Goal: Task Accomplishment & Management: Complete application form

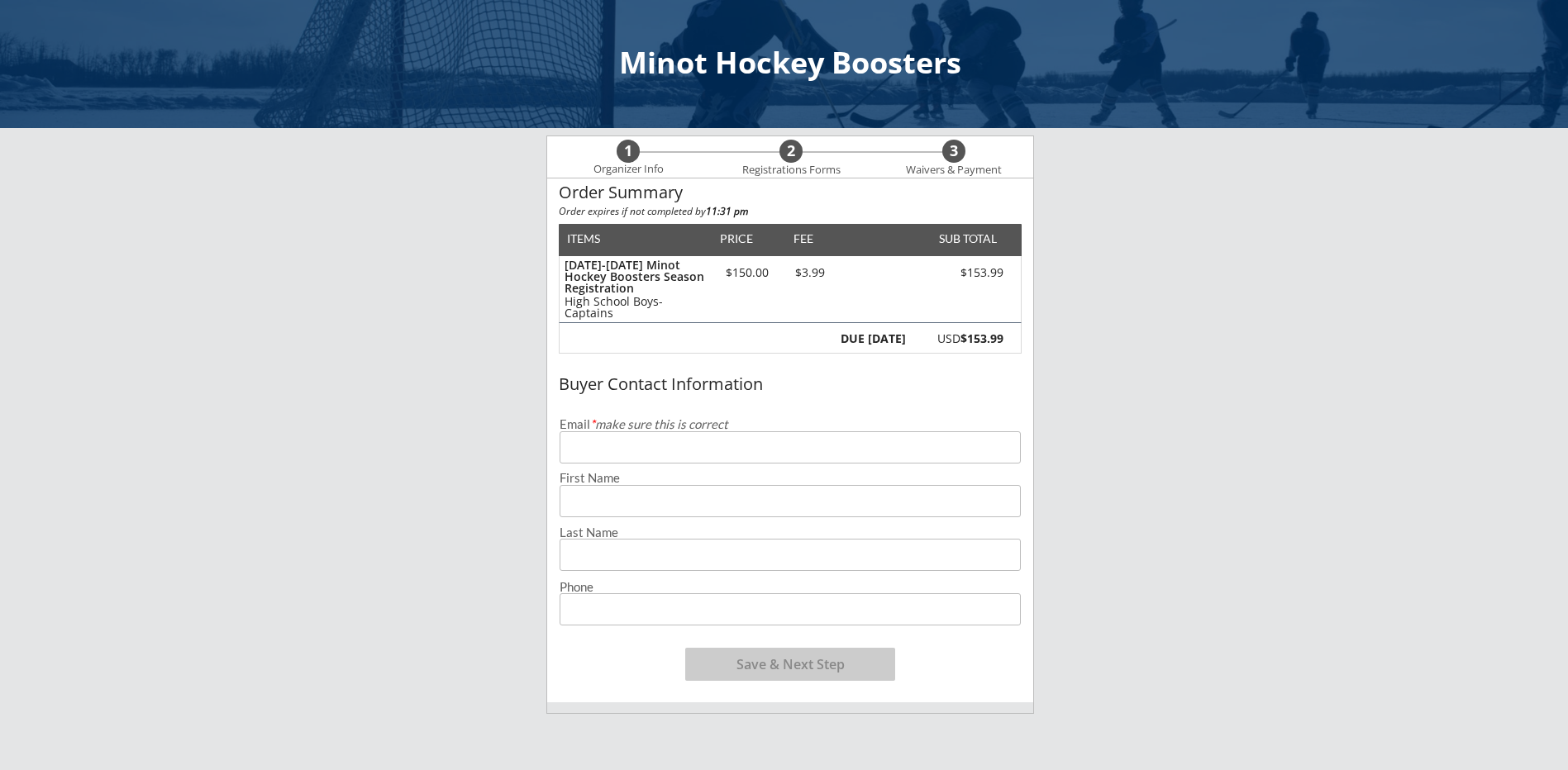
click at [657, 450] on input "email" at bounding box center [790, 447] width 462 height 32
type input "[EMAIL_ADDRESS][DOMAIN_NAME]"
type input "Colby"
type input "[PERSON_NAME]"
type input "[PHONE_NUMBER]"
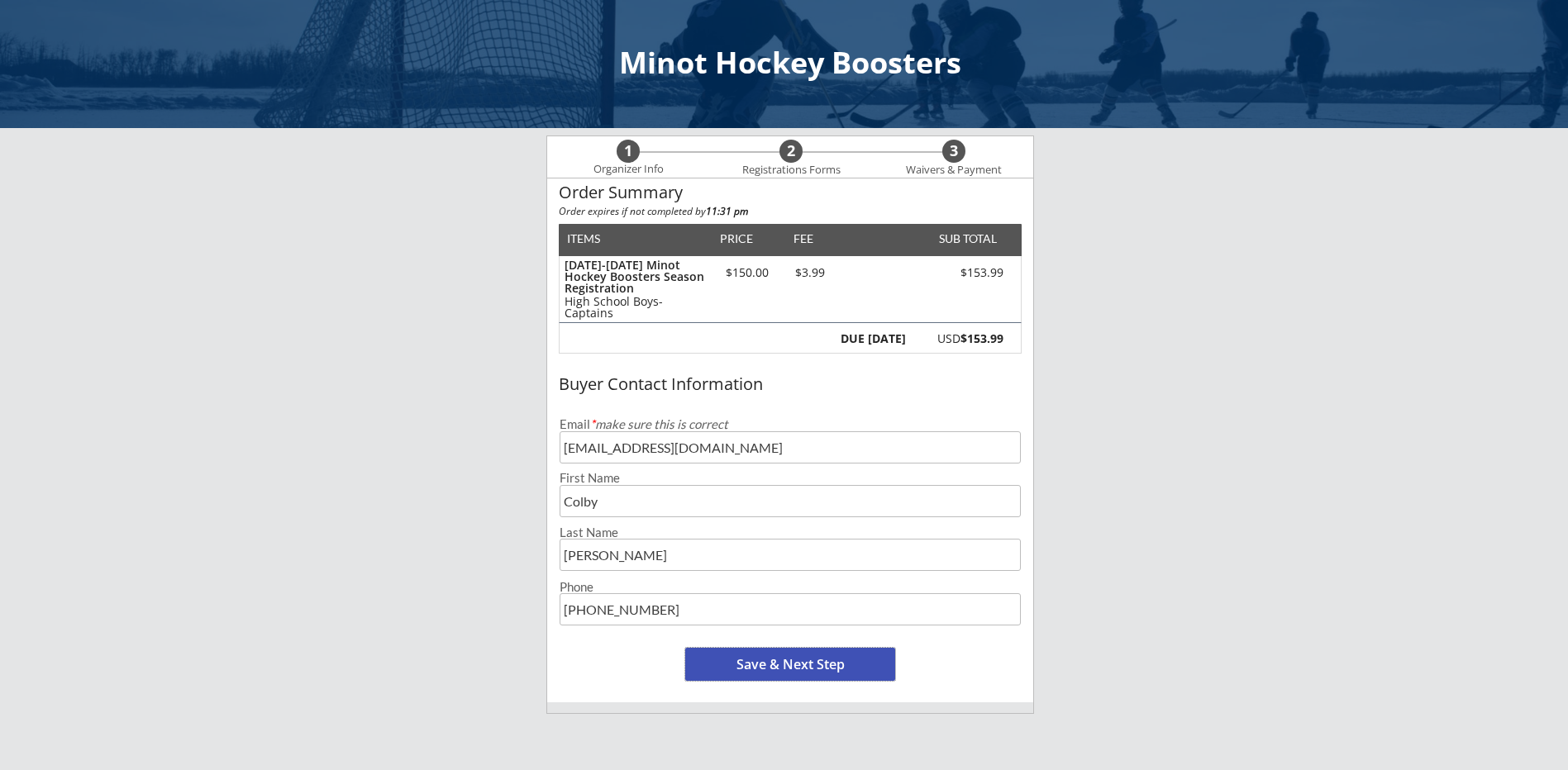
click at [784, 660] on button "Save & Next Step" at bounding box center [789, 665] width 210 height 33
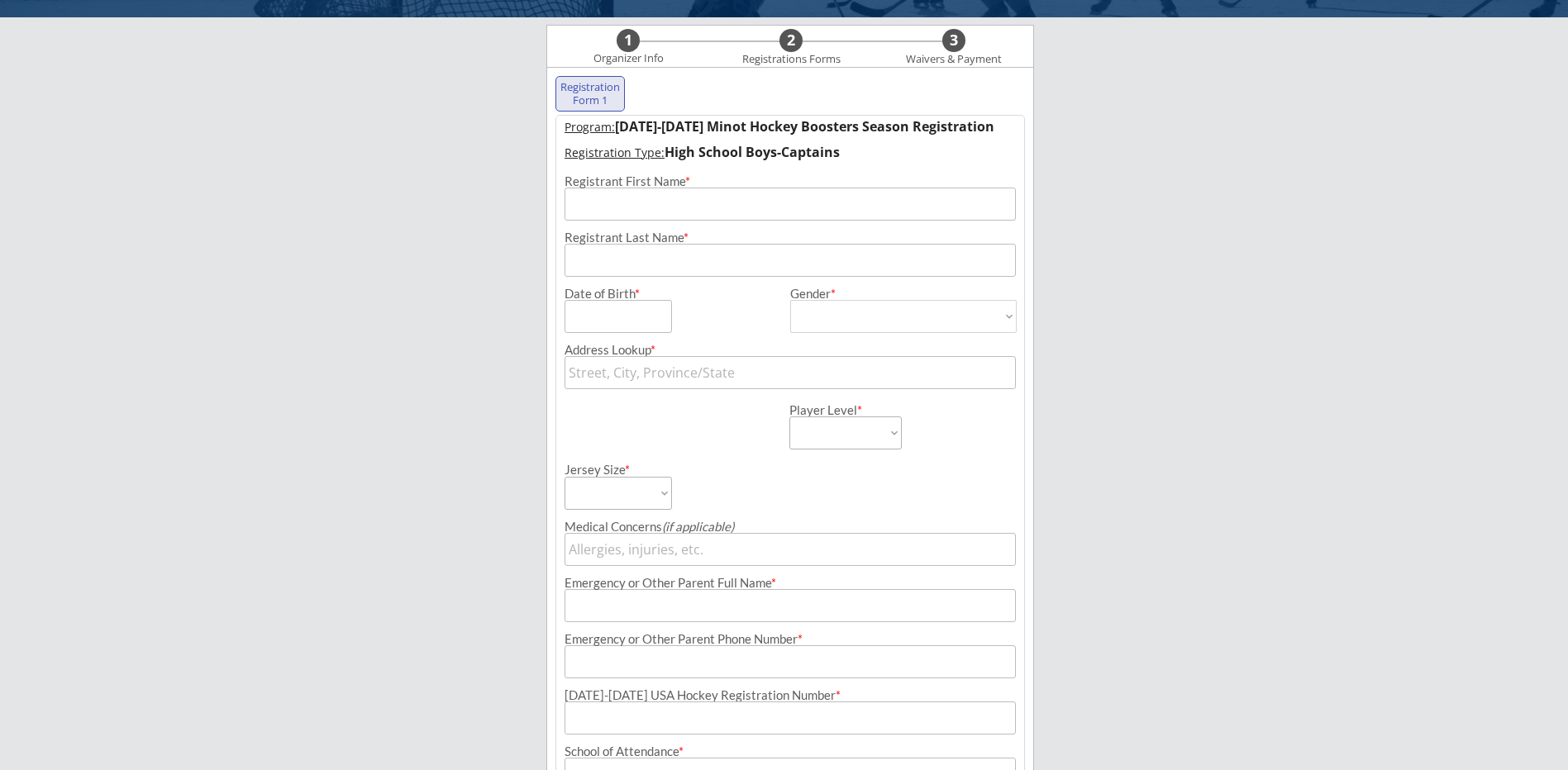
scroll to position [119, 0]
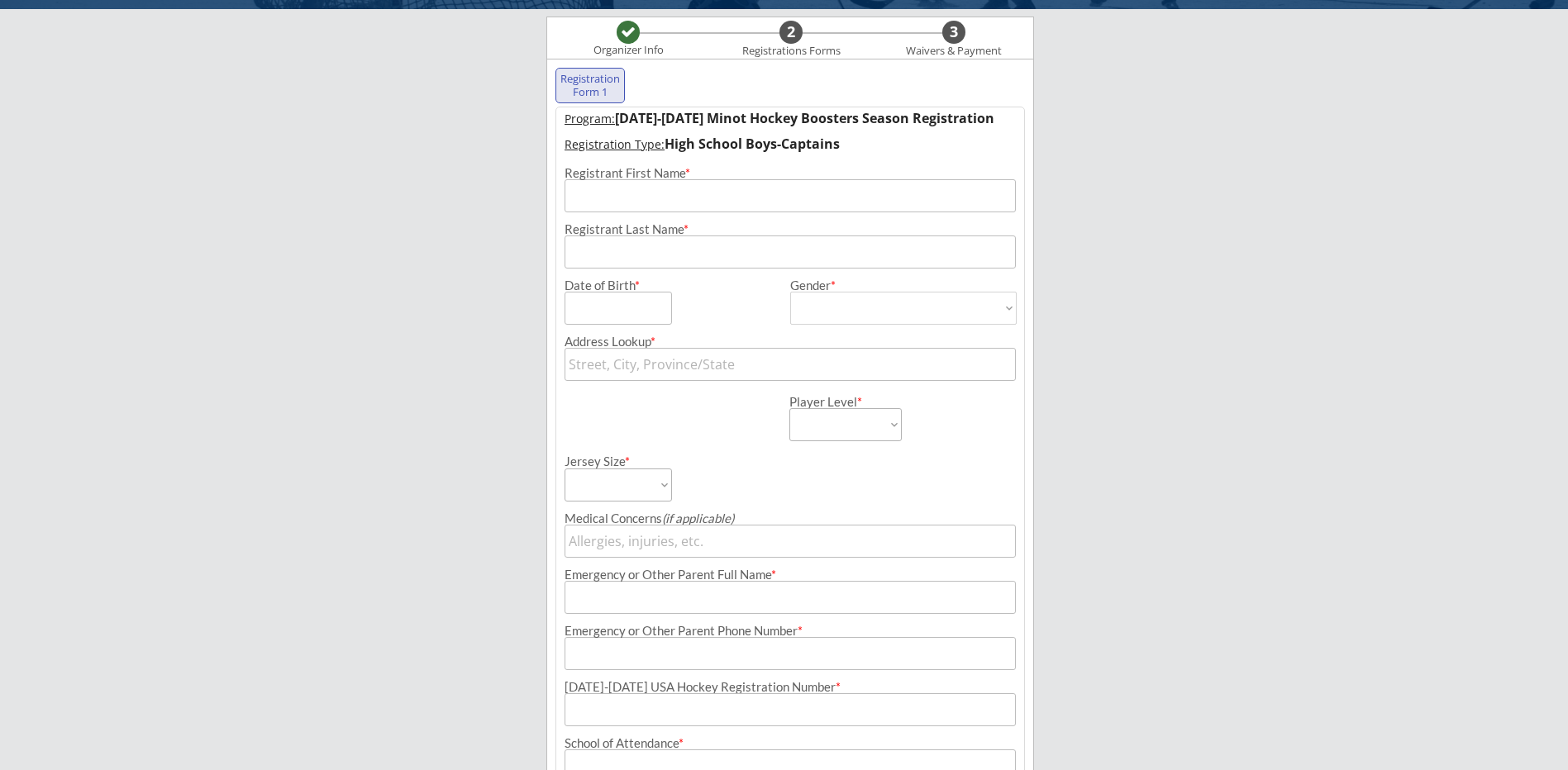
click at [729, 196] on input "input" at bounding box center [790, 196] width 452 height 33
type input "Colby"
click at [1116, 208] on div "Minot Hockey Boosters Organizer Info 2 Registrations Forms 3 Waivers & Payment …" at bounding box center [784, 490] width 1568 height 1216
click at [818, 255] on input "input" at bounding box center [790, 252] width 452 height 33
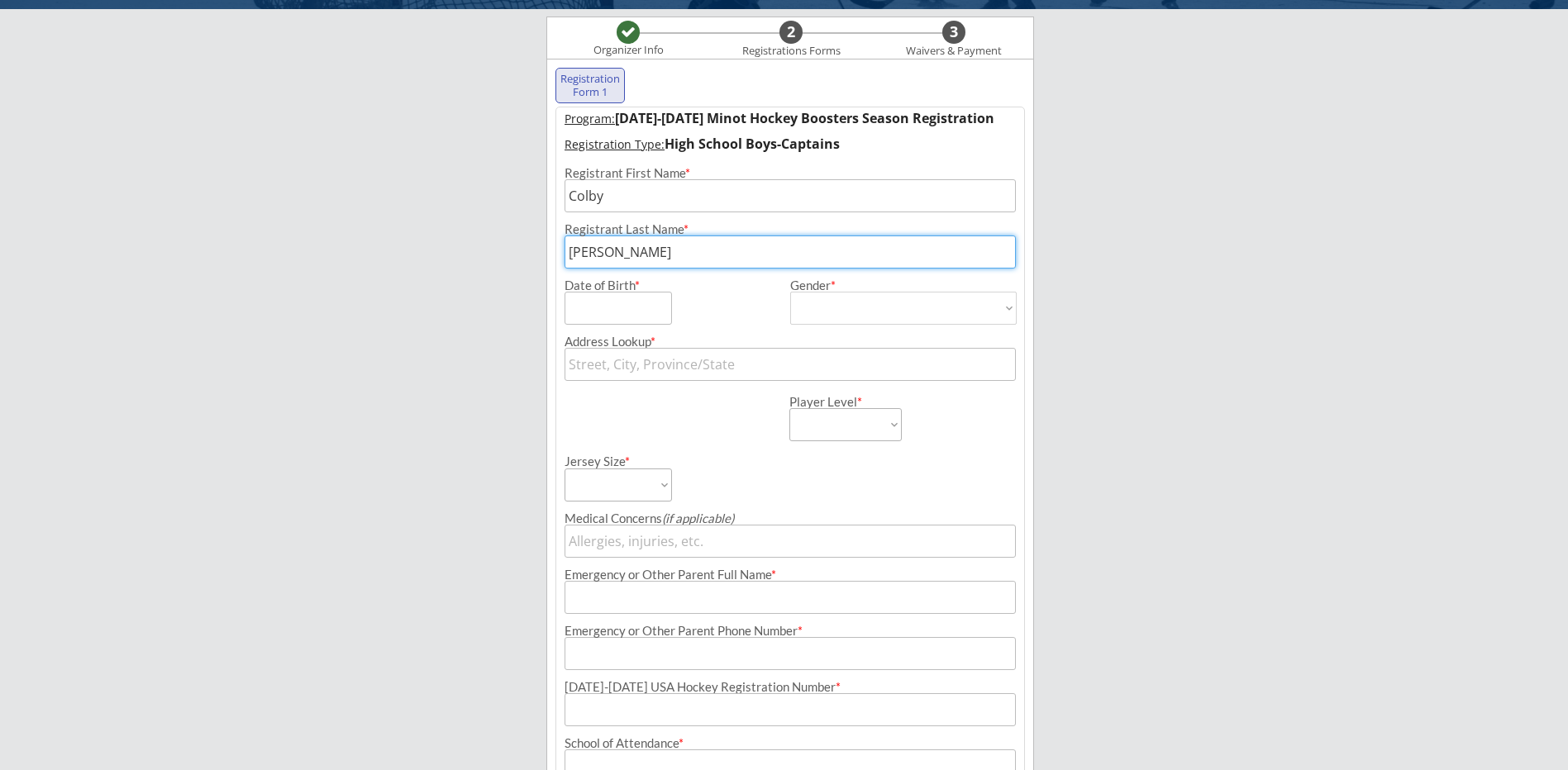
type input "[PERSON_NAME]"
click at [1101, 282] on div "Minot Hockey Boosters Organizer Info 2 Registrations Forms 3 Waivers & Payment …" at bounding box center [784, 490] width 1568 height 1216
click at [621, 311] on input "input" at bounding box center [618, 308] width 107 height 33
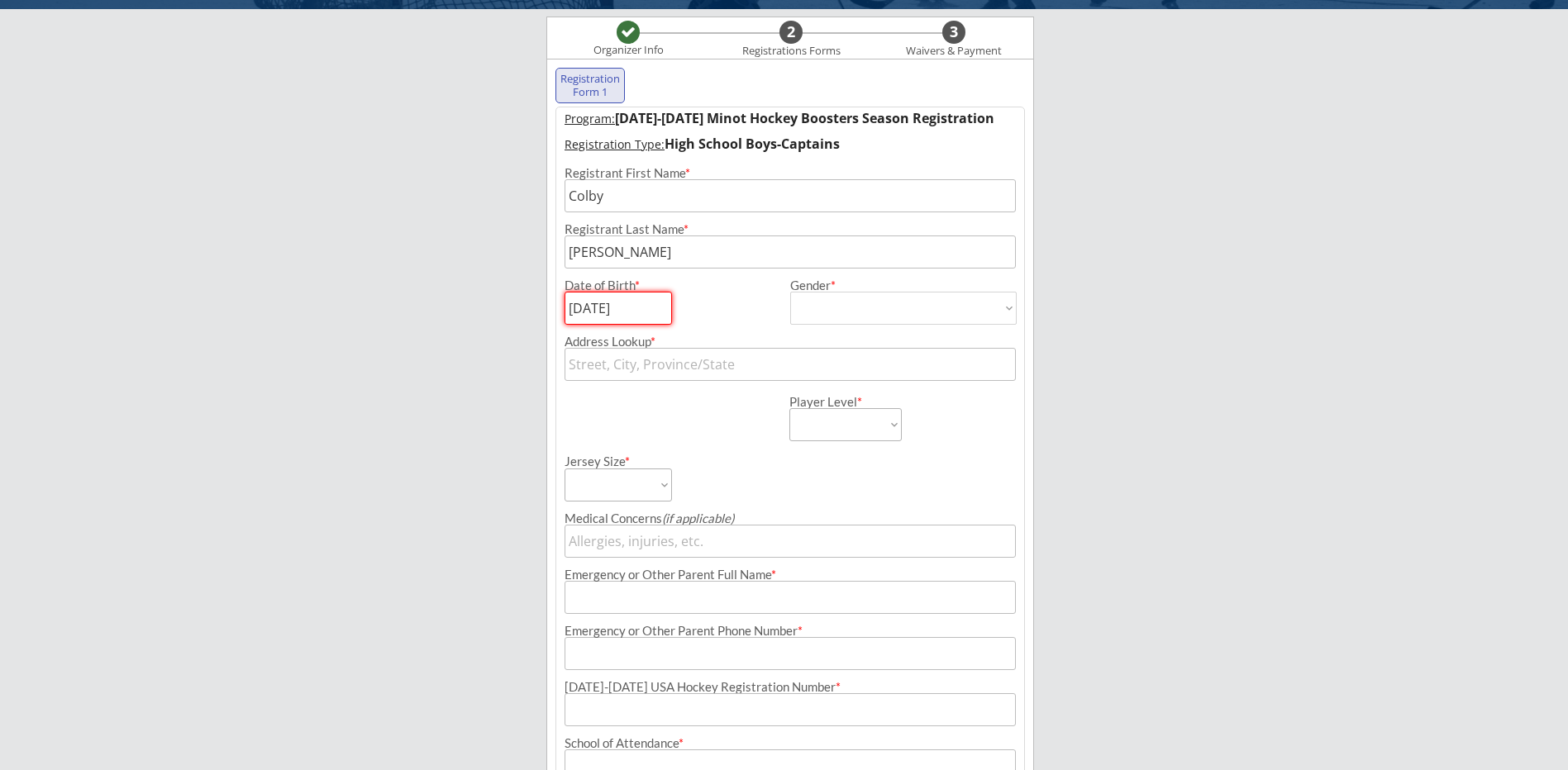
type input "[DATE]"
click at [885, 309] on select "[DEMOGRAPHIC_DATA] [DEMOGRAPHIC_DATA]" at bounding box center [903, 308] width 227 height 33
select select ""[DEMOGRAPHIC_DATA]""
click at [790, 291] on select "[DEMOGRAPHIC_DATA] [DEMOGRAPHIC_DATA]" at bounding box center [903, 308] width 227 height 33
type input "[DEMOGRAPHIC_DATA]"
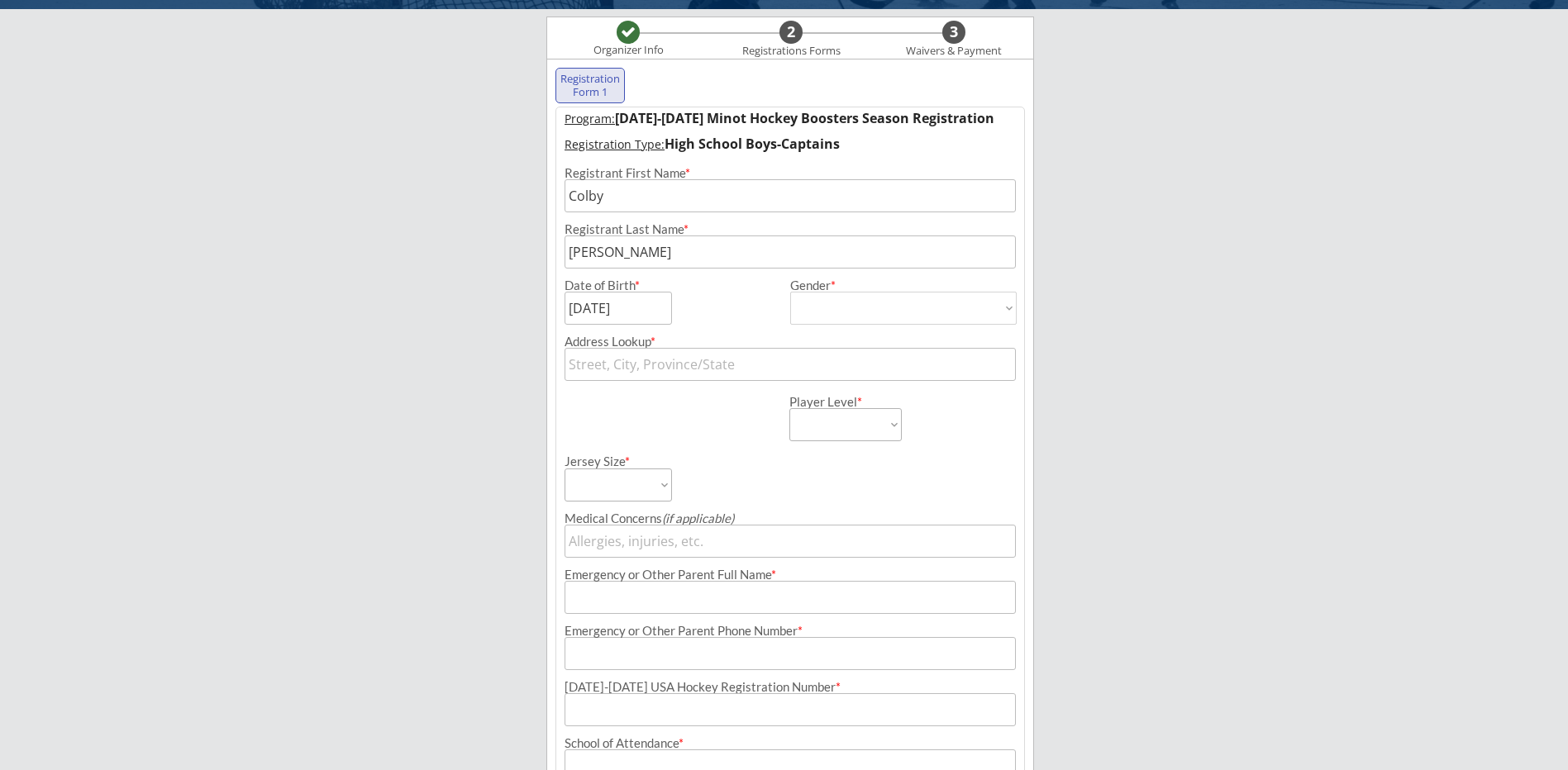
click at [745, 368] on input "text" at bounding box center [790, 364] width 452 height 33
type input "131"
type input "[STREET_ADDRESS]"
type input "1312"
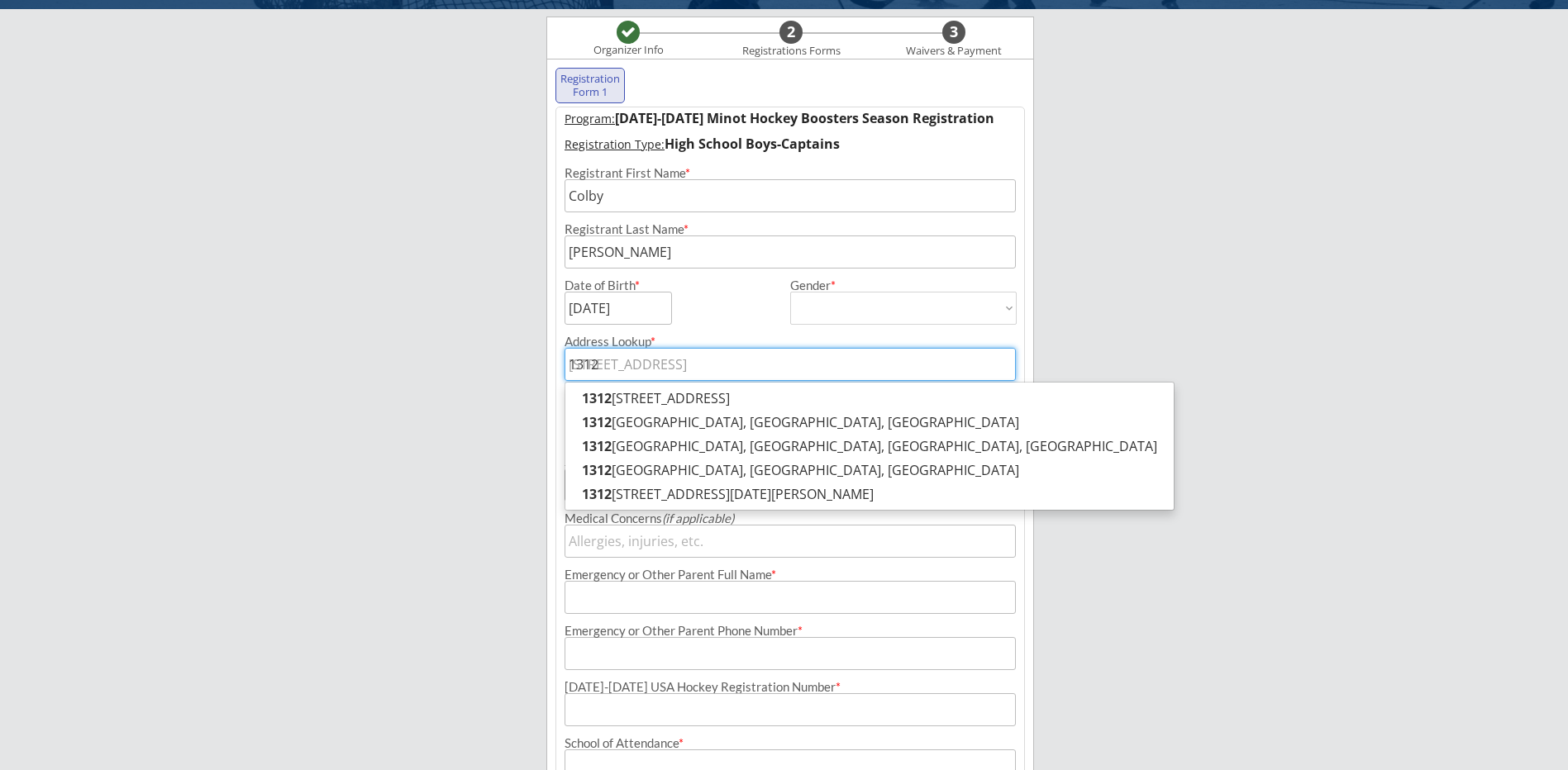
type input "1312"
type input "[STREET_ADDRESS]"
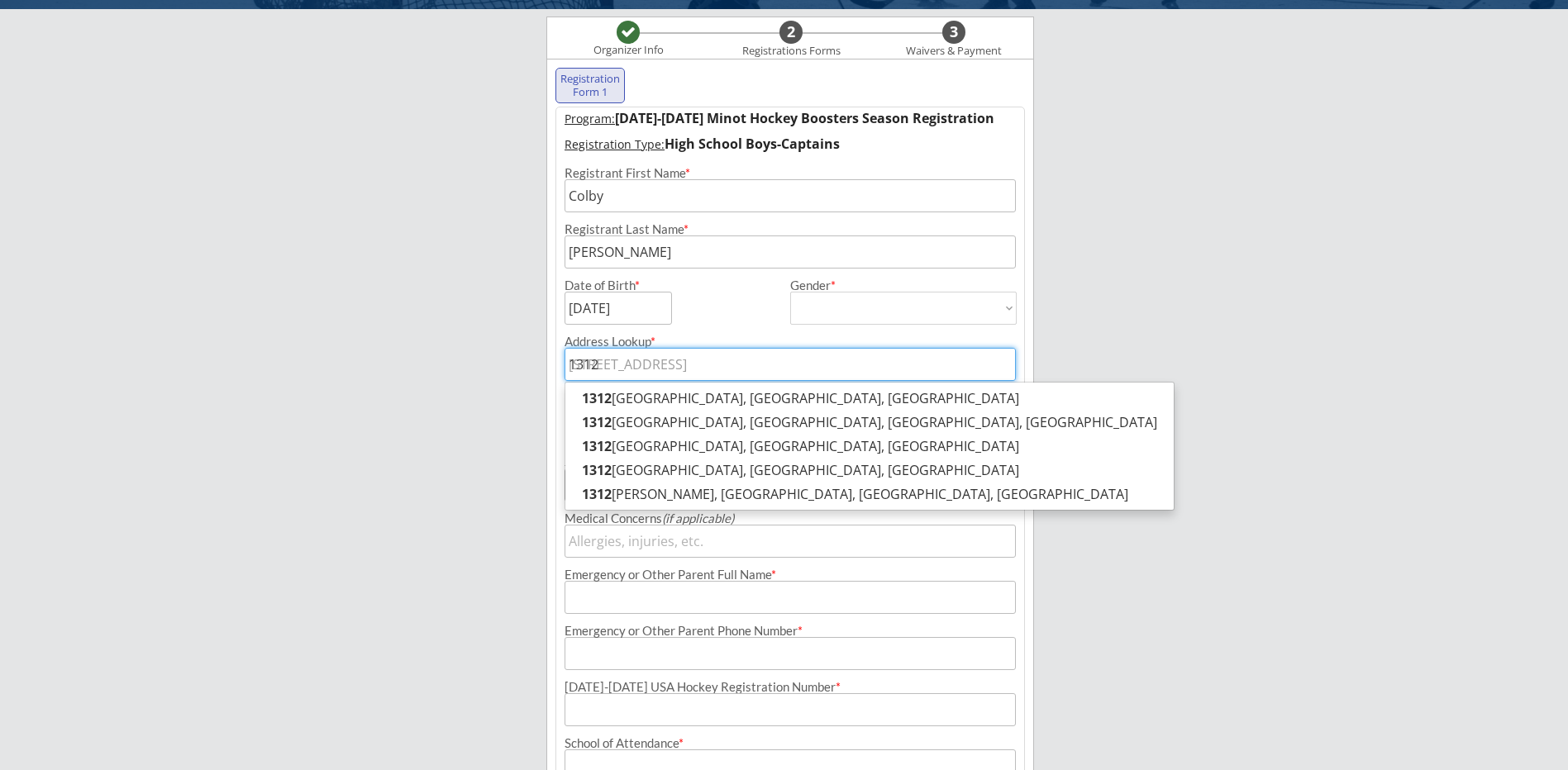
type input "[STREET_ADDRESS]"
type input "[PERSON_NAME]"
type input "[PHONE_NUMBER]"
type input "[EMAIL_ADDRESS][DOMAIN_NAME]"
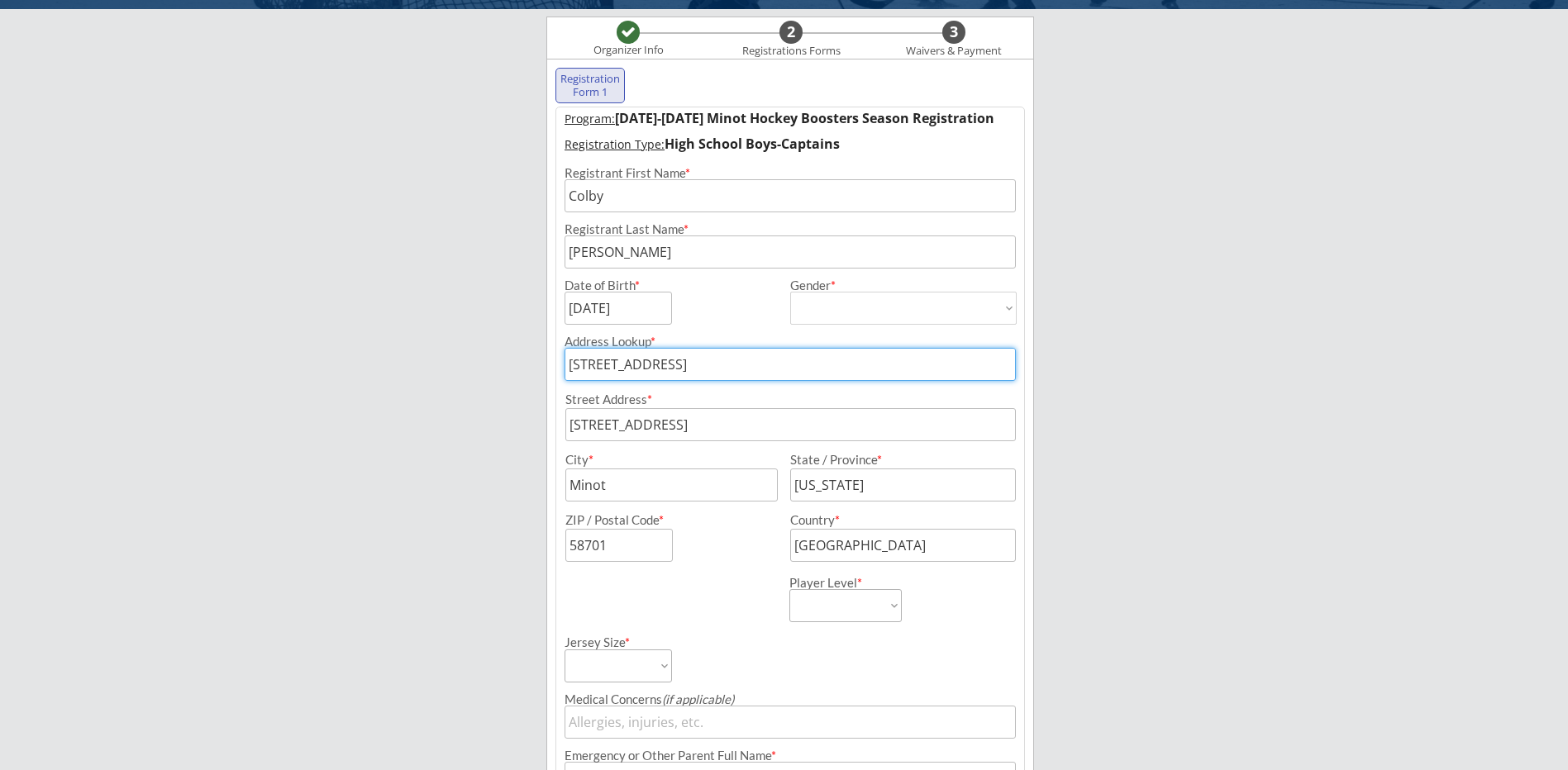
click at [1049, 418] on div "Minot Hockey Boosters Organizer Info 2 Registrations Forms 3 Waivers & Payment …" at bounding box center [784, 580] width 1568 height 1397
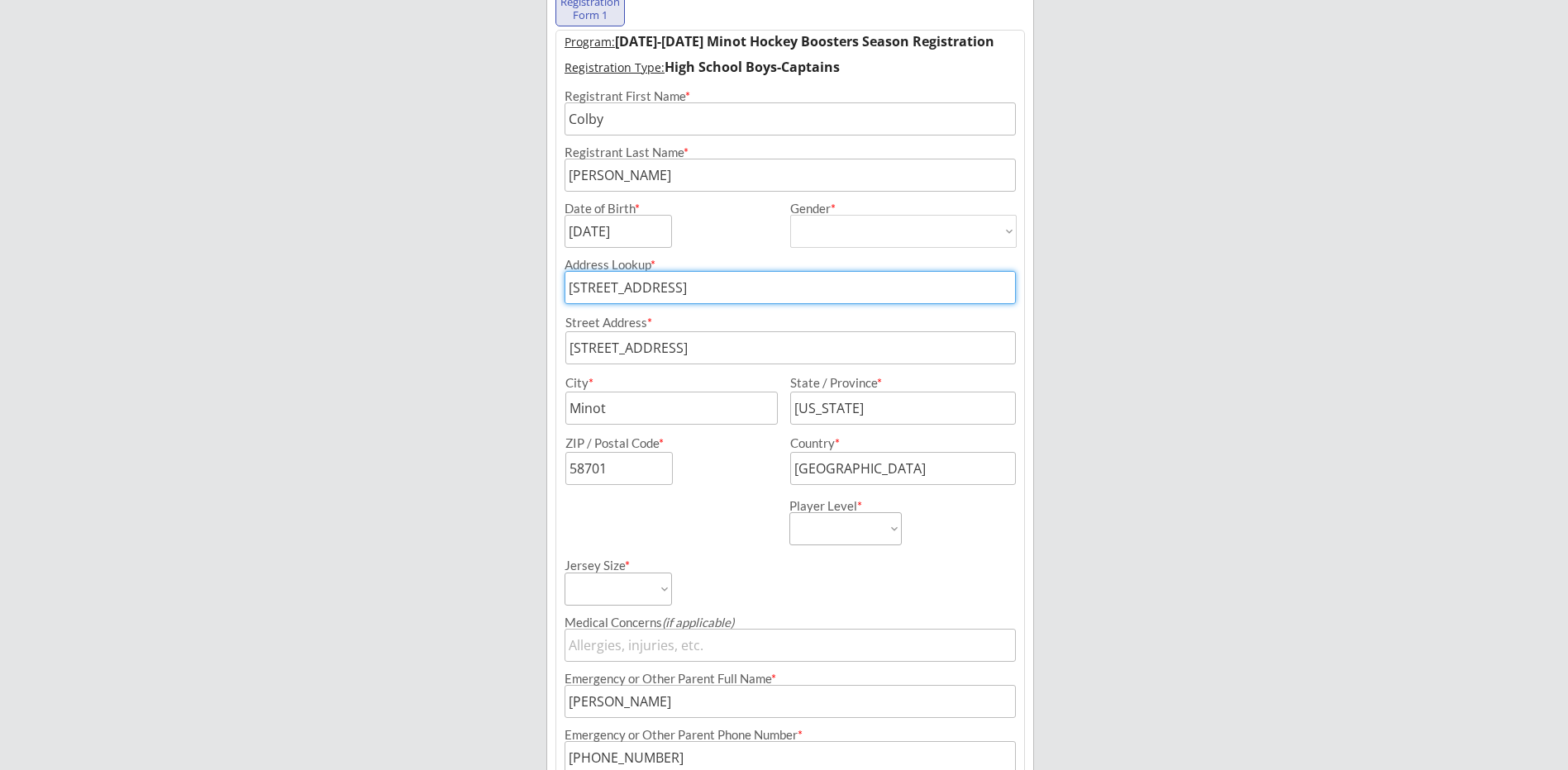
scroll to position [285, 0]
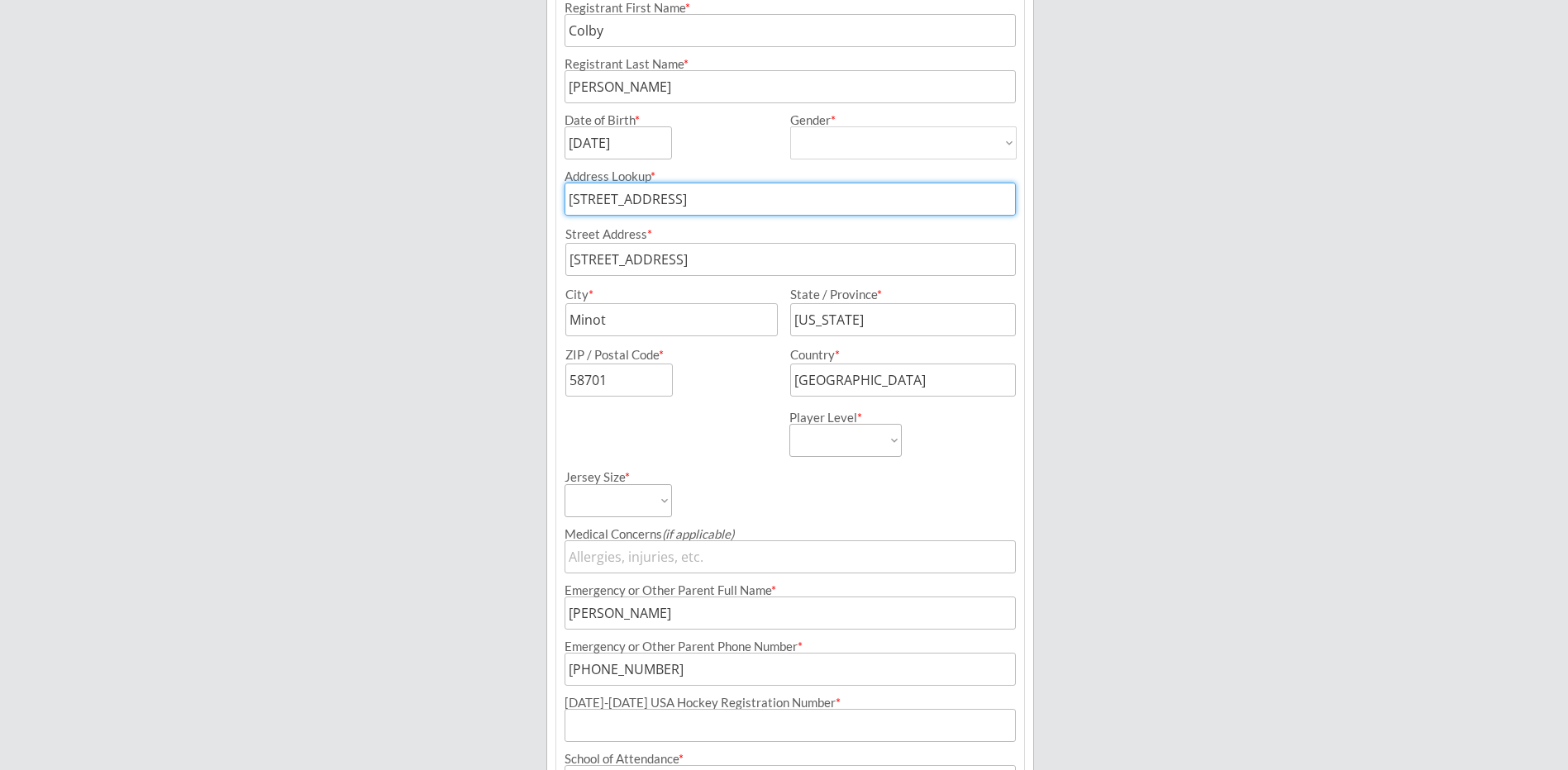
click at [887, 444] on select "Learn to Play Boys Learn to Play Girls Maroon Mites Gold/White Mites Squirts Pe…" at bounding box center [845, 441] width 112 height 33
select select ""HS Captains Boys""
click at [789, 424] on select "Learn to Play Boys Learn to Play Girls Maroon Mites Gold/White Mites Squirts Pe…" at bounding box center [845, 441] width 112 height 33
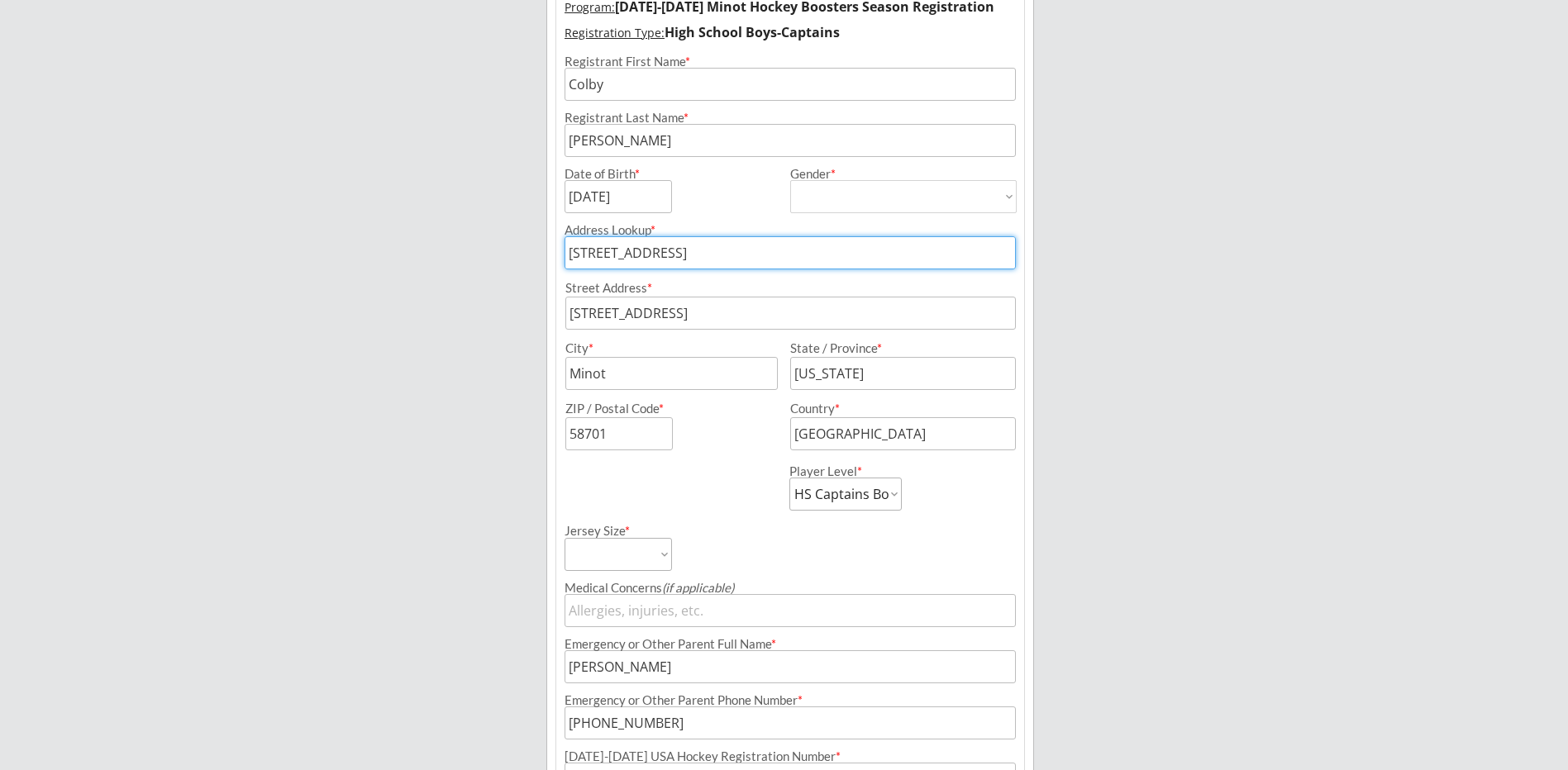
scroll to position [214, 0]
